Goal: Navigation & Orientation: Find specific page/section

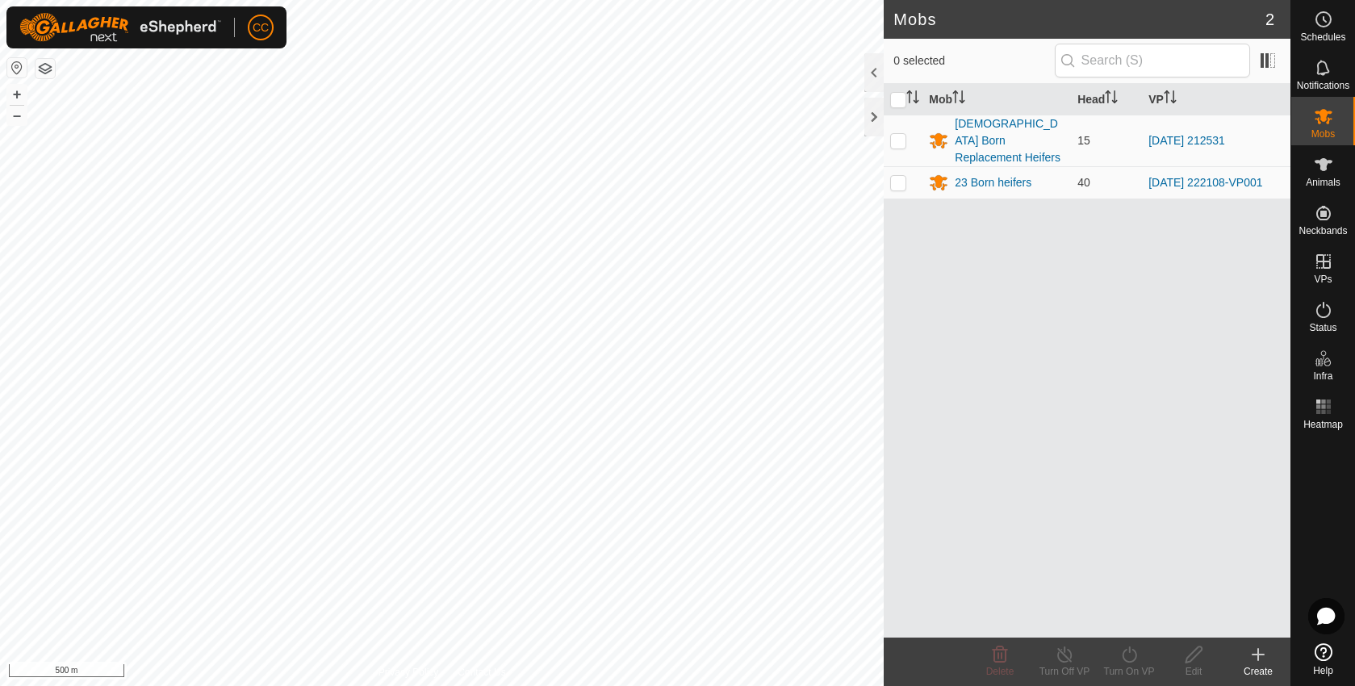
click at [790, 0] on html "CC Schedules Notifications Mobs Animals Neckbands VPs Status Infra Heatmap Help…" at bounding box center [677, 343] width 1355 height 686
click at [277, 685] on html "CC Schedules Notifications Mobs Animals Neckbands VPs Status Infra Heatmap Help…" at bounding box center [677, 343] width 1355 height 686
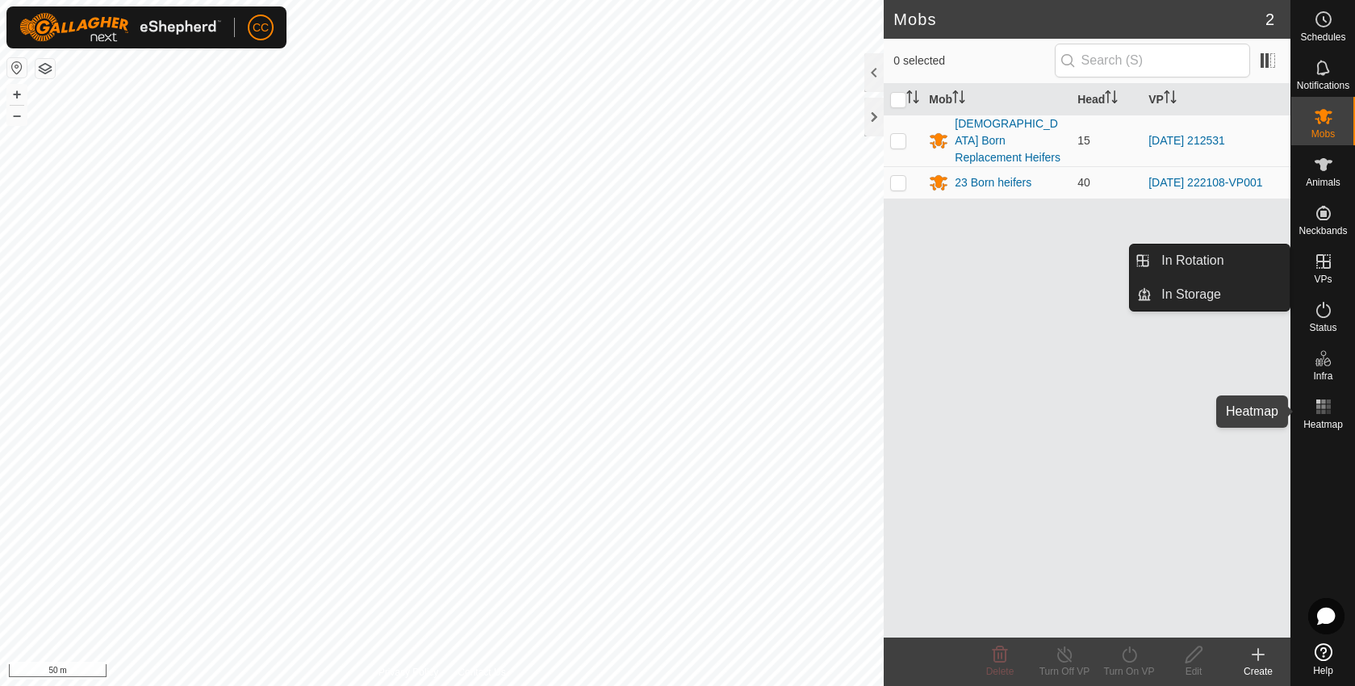
click at [1319, 417] on es-heatmap-svg-icon at bounding box center [1323, 407] width 29 height 26
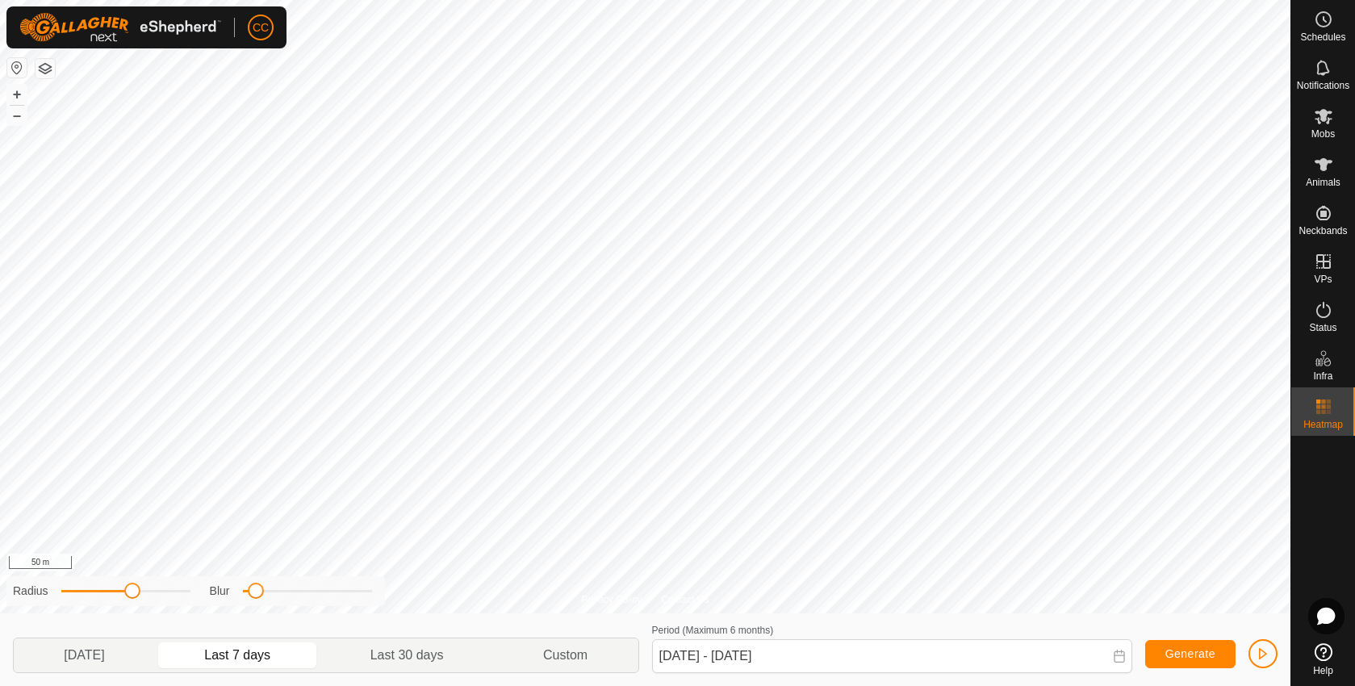
click at [499, 685] on html "CC Schedules Notifications Mobs Animals Neckbands VPs Status Infra Heatmap Help…" at bounding box center [677, 343] width 1355 height 686
click at [590, 685] on html "CC Schedules Notifications Mobs Animals Neckbands VPs Status Infra Heatmap Help…" at bounding box center [677, 343] width 1355 height 686
click at [1084, 679] on div "Privacy Policy Contact Us + – ⇧ i 200 m Radius Blur [DATE] Last 7 days Last 30 …" at bounding box center [645, 343] width 1290 height 686
click at [905, 685] on html "CC Schedules Notifications Mobs Animals Neckbands VPs Status Infra Heatmap Help…" at bounding box center [677, 343] width 1355 height 686
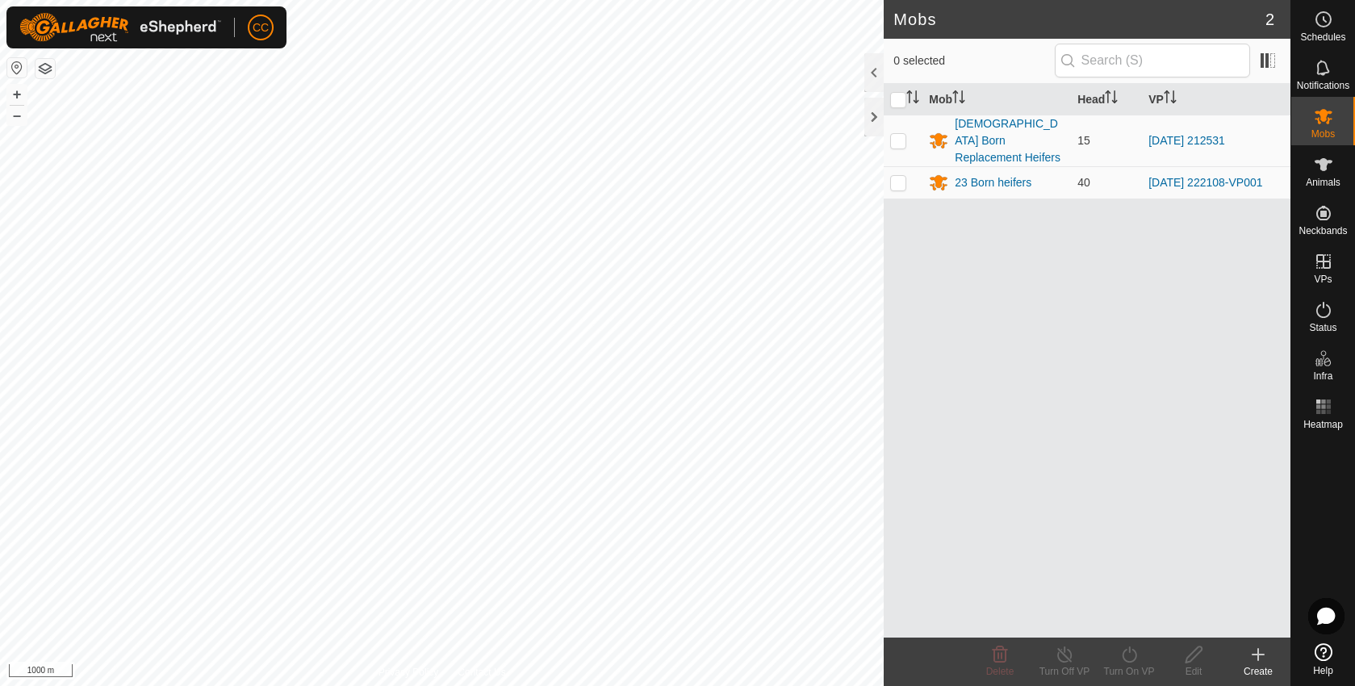
click at [98, 37] on img at bounding box center [120, 27] width 202 height 29
